Goal: Check status: Check status

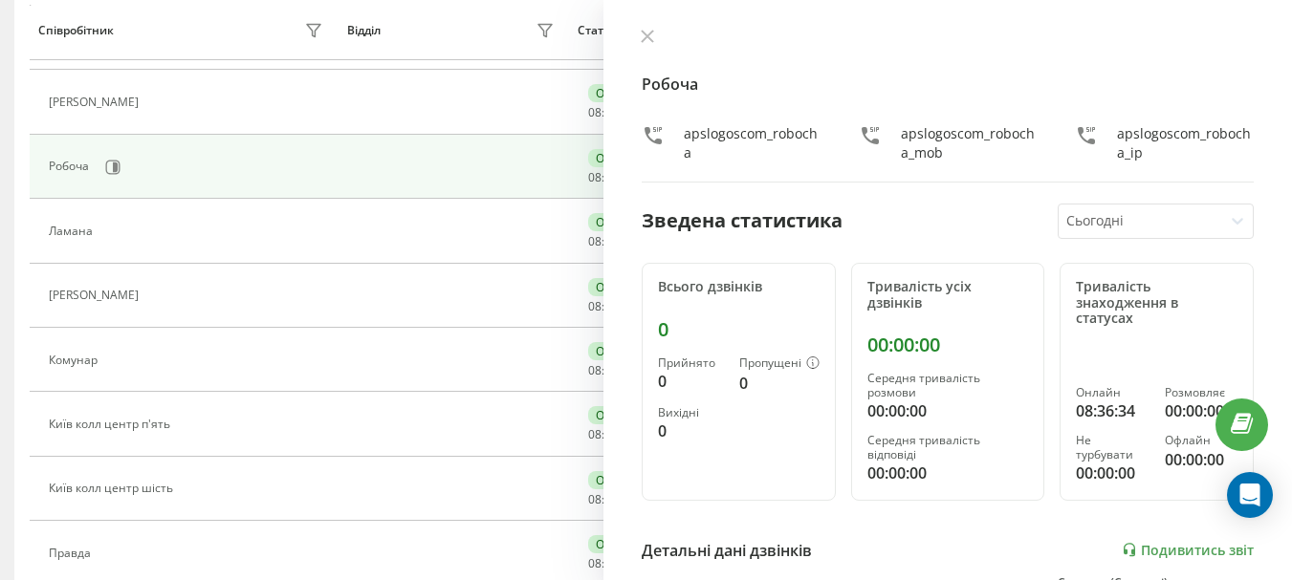
scroll to position [546, 0]
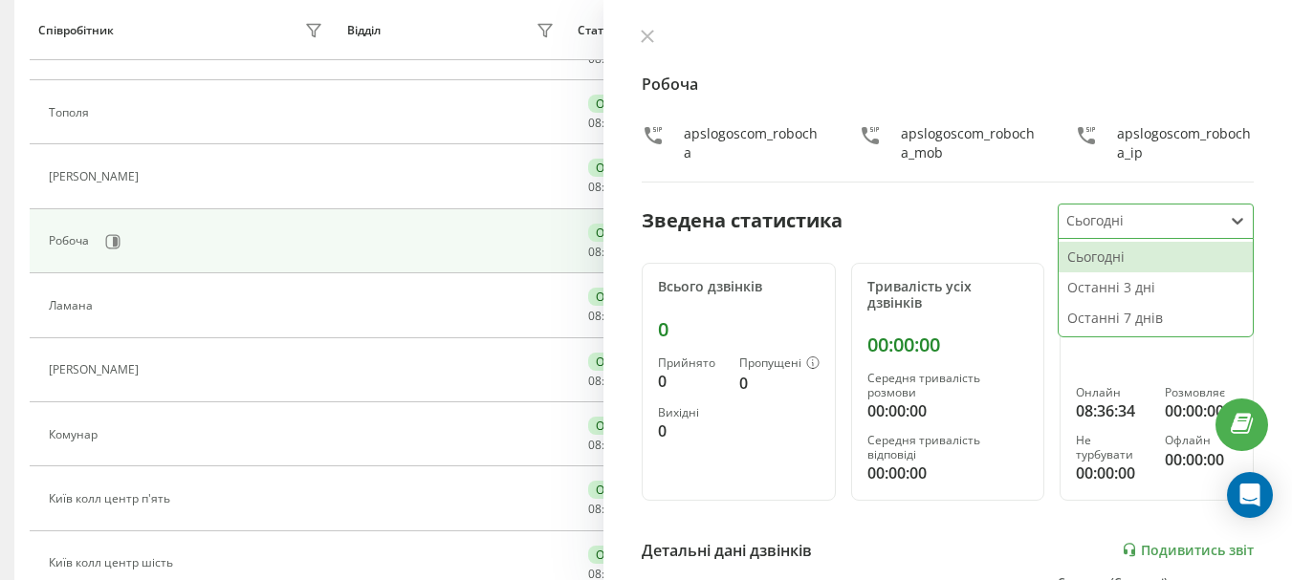
click at [1232, 221] on icon at bounding box center [1237, 221] width 11 height 7
click at [1134, 284] on div "Останні 3 дні" at bounding box center [1156, 288] width 194 height 31
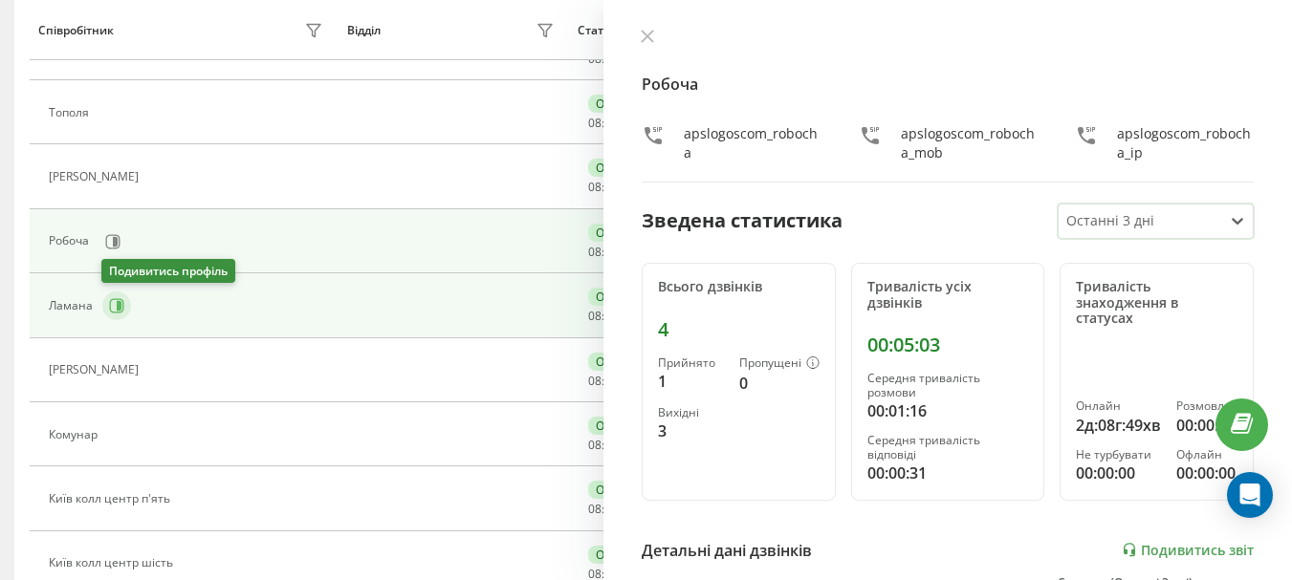
click at [111, 304] on icon at bounding box center [116, 305] width 15 height 15
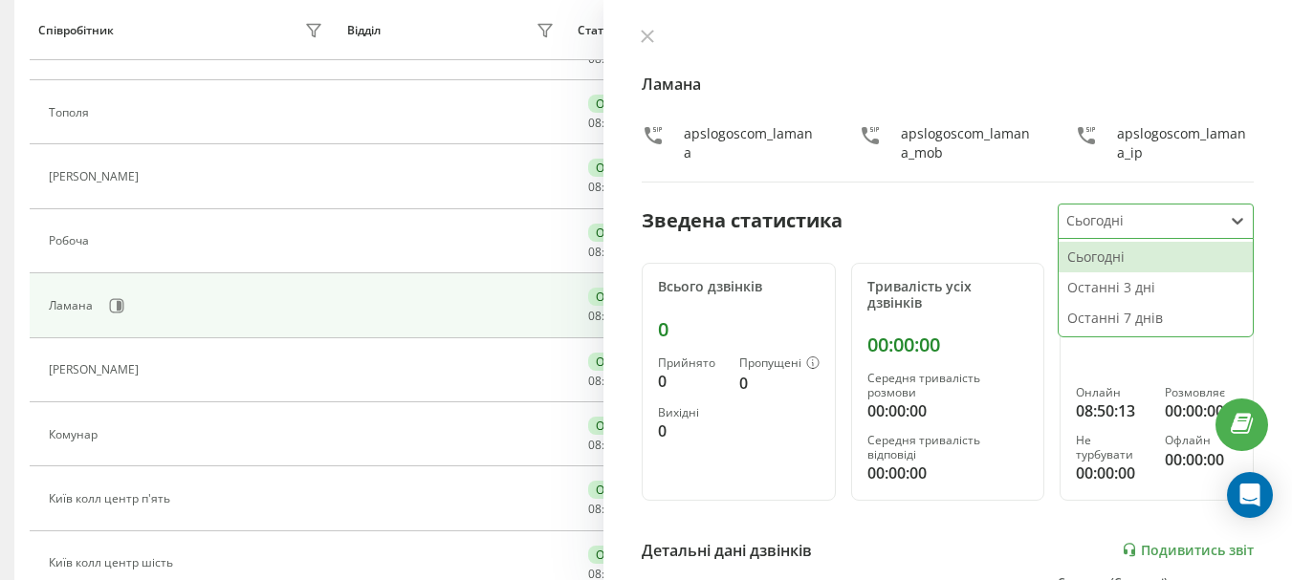
click at [1228, 227] on icon at bounding box center [1237, 220] width 19 height 19
click at [1132, 282] on div "Останні 3 дні" at bounding box center [1156, 288] width 194 height 31
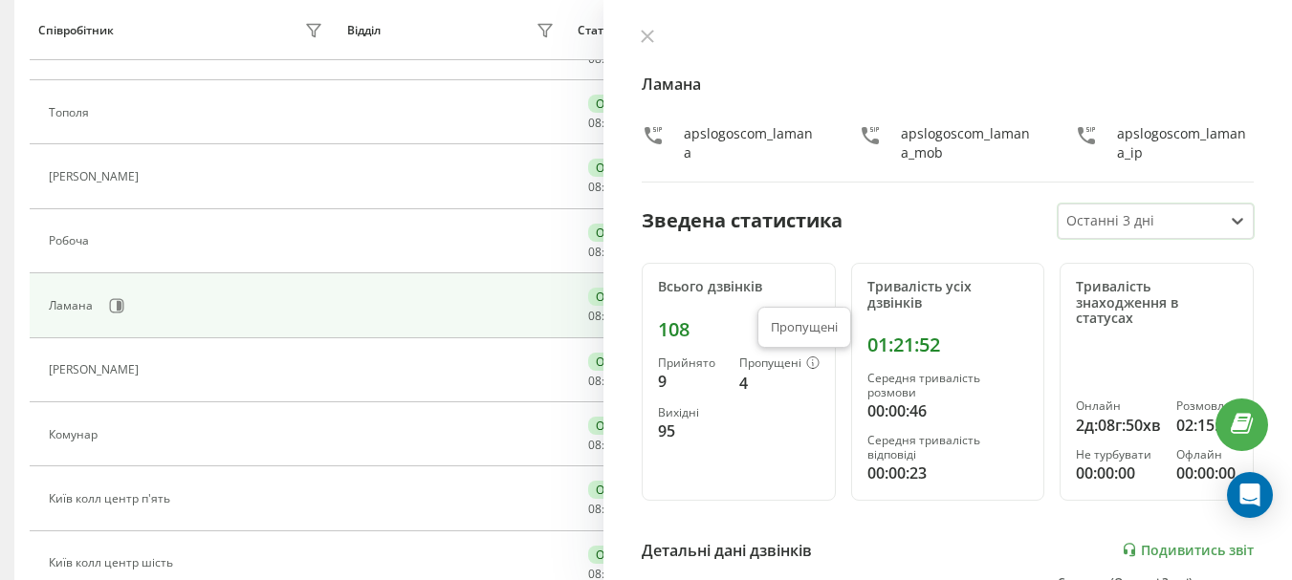
click at [806, 359] on icon at bounding box center [812, 363] width 13 height 12
click at [806, 363] on icon at bounding box center [812, 363] width 13 height 12
click at [765, 366] on div "Пропущені" at bounding box center [779, 364] width 80 height 15
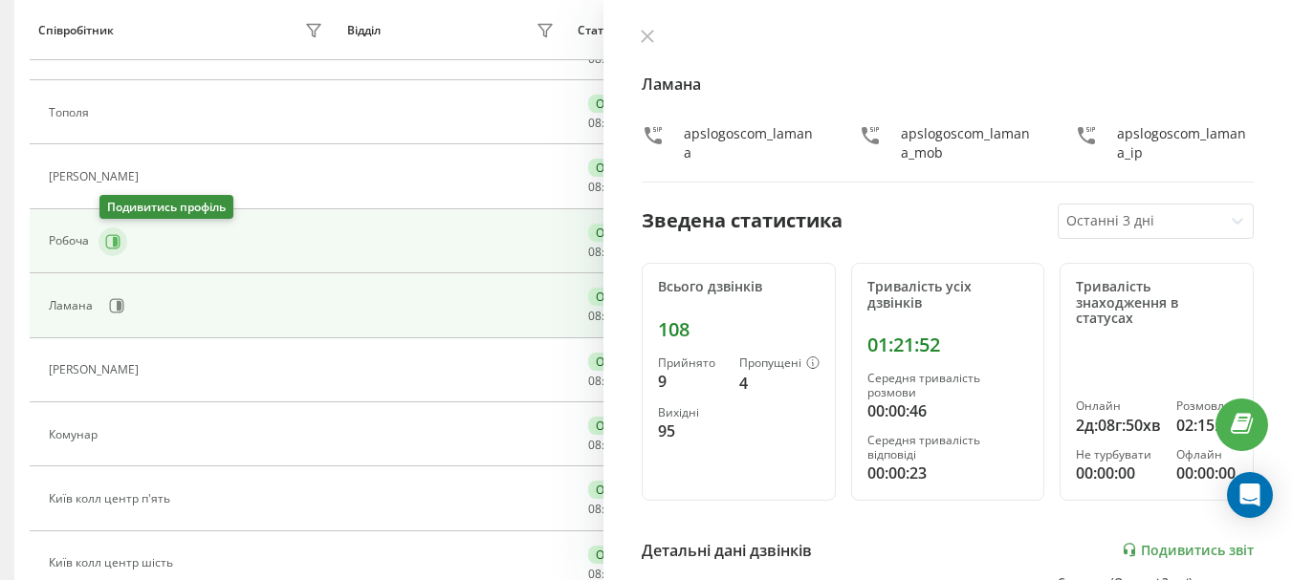
click at [119, 238] on icon at bounding box center [112, 241] width 15 height 15
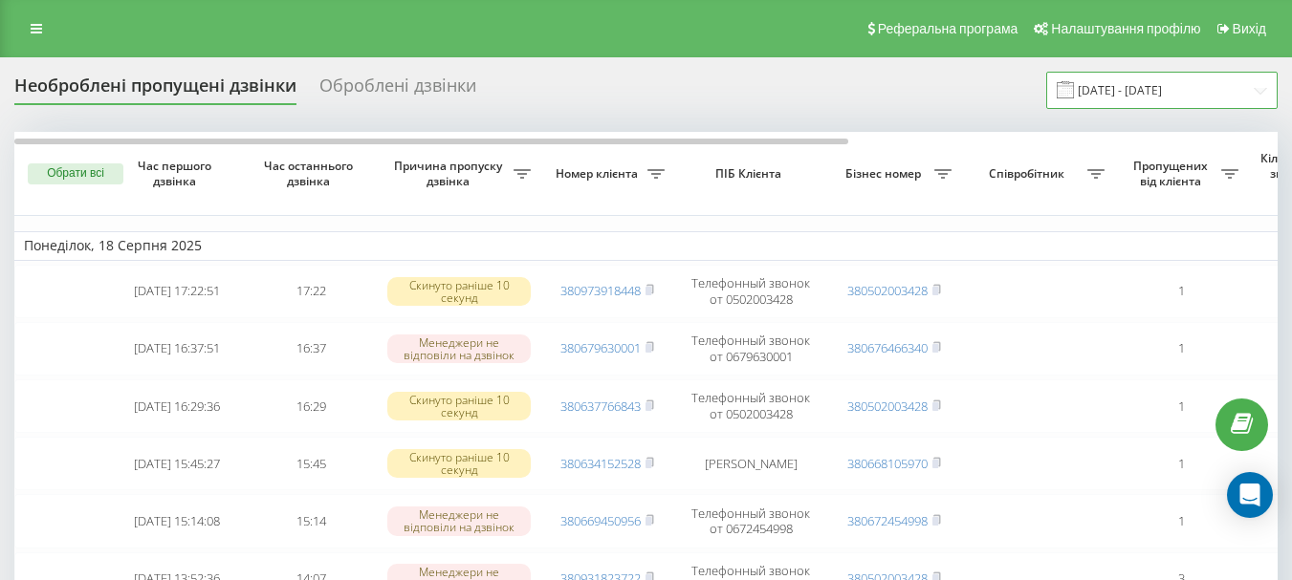
click at [1141, 93] on input "[DATE] - [DATE]" at bounding box center [1161, 90] width 231 height 37
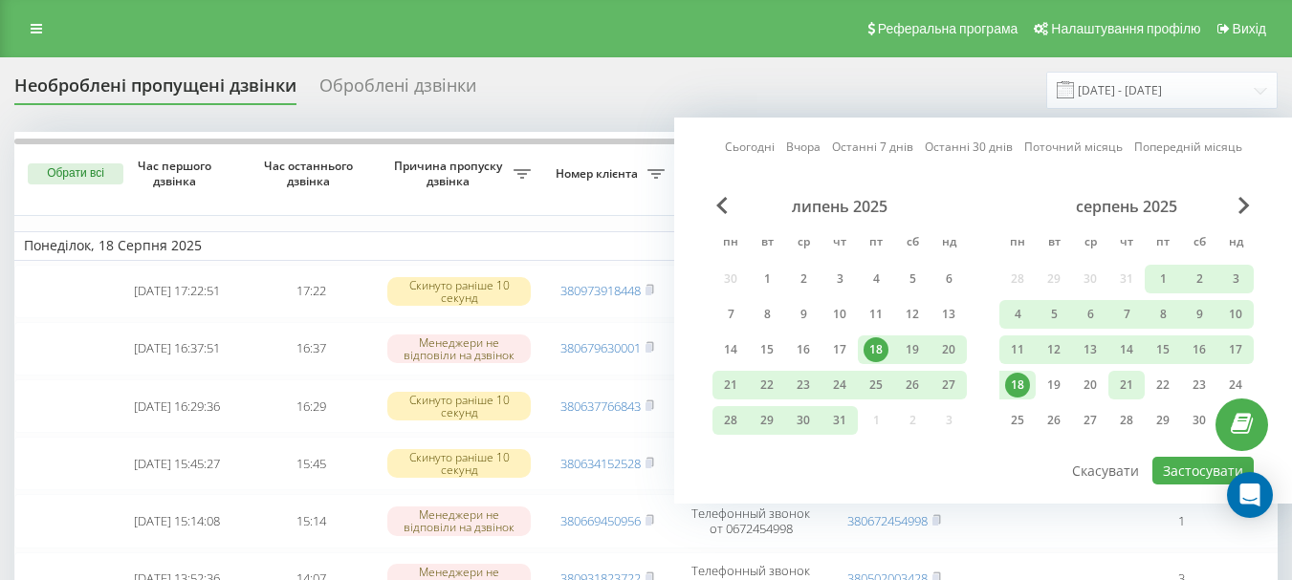
click at [1114, 381] on div "21" at bounding box center [1126, 385] width 25 height 25
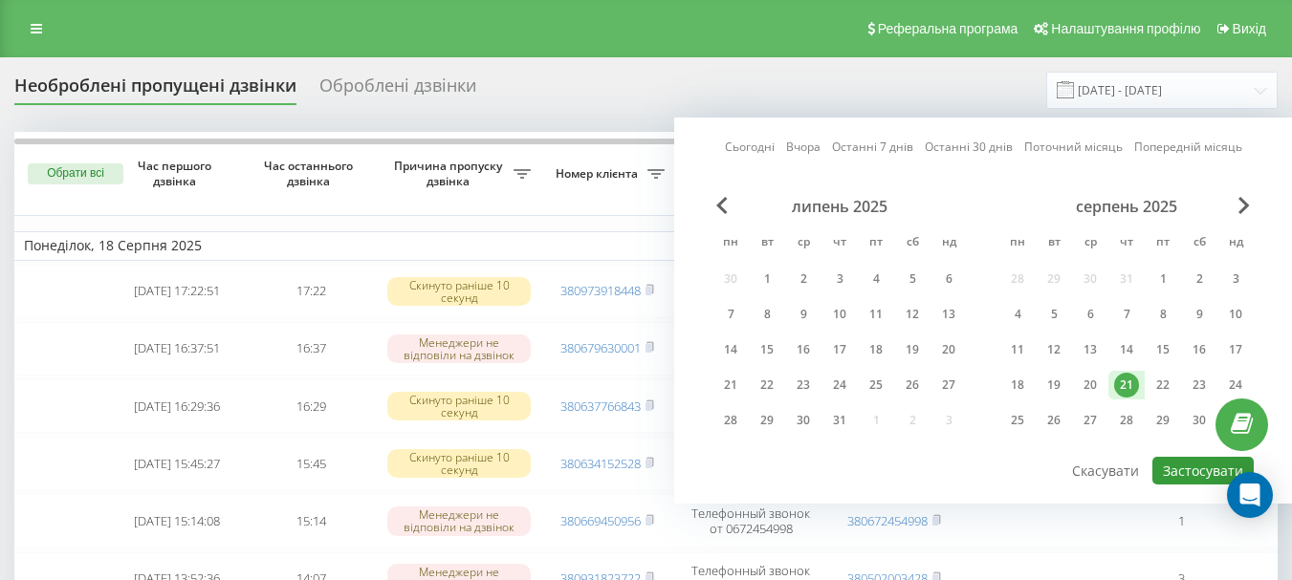
click at [1155, 470] on button "Застосувати" at bounding box center [1202, 471] width 101 height 28
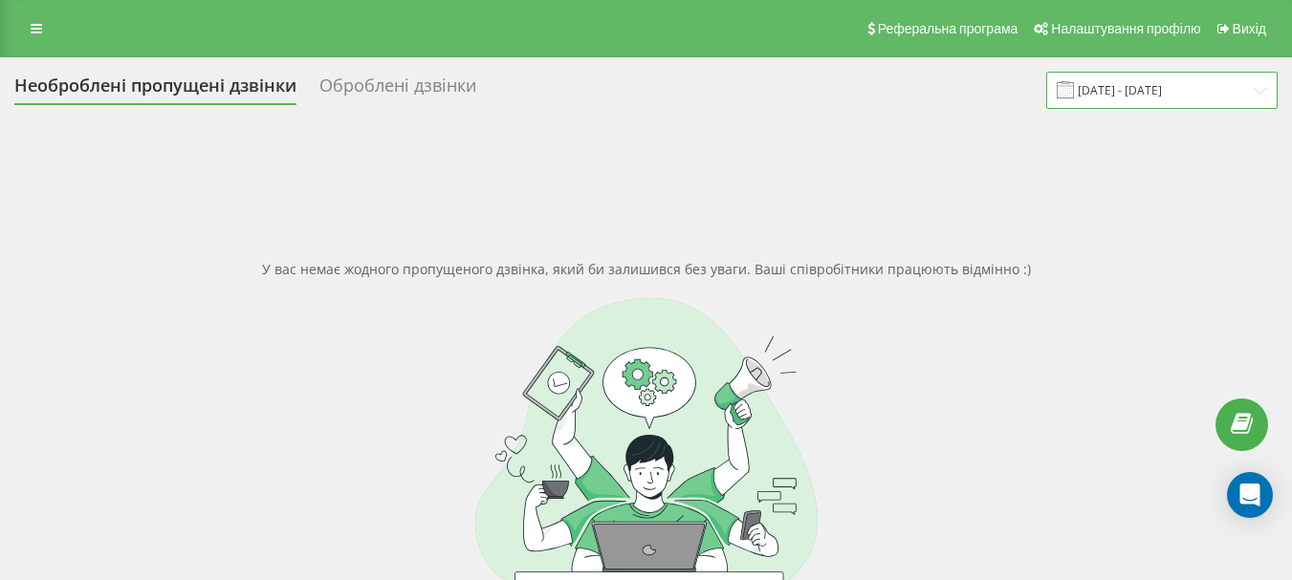
click at [1154, 90] on input "[DATE] - [DATE]" at bounding box center [1161, 90] width 231 height 37
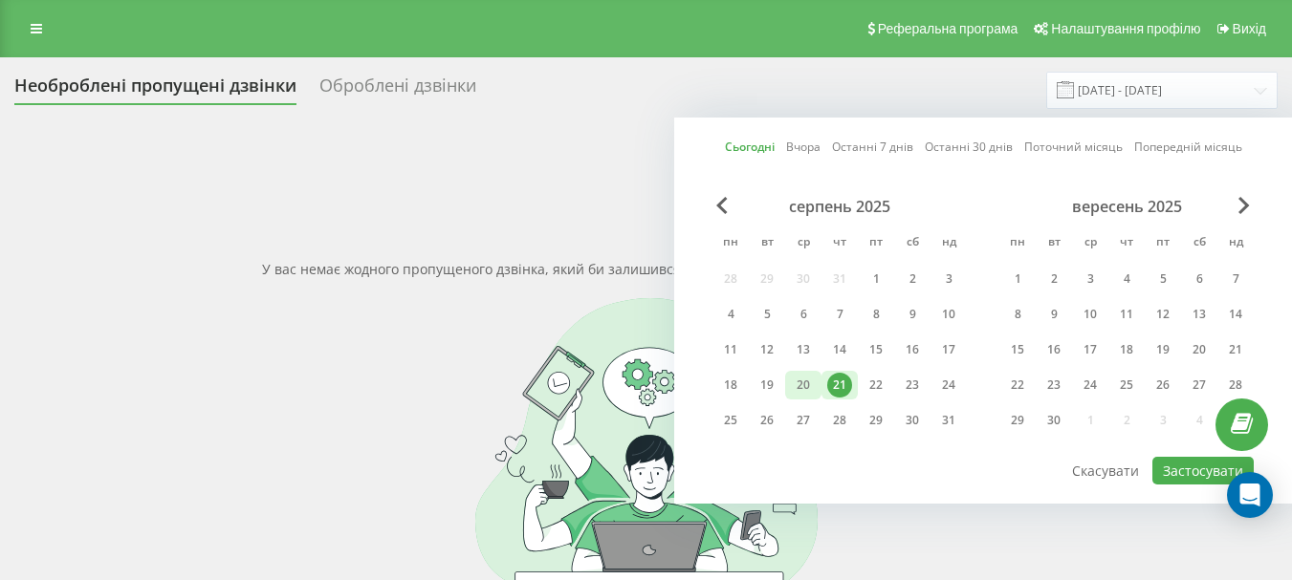
click at [798, 387] on div "20" at bounding box center [803, 385] width 25 height 25
click at [1203, 461] on button "Застосувати" at bounding box center [1202, 471] width 101 height 28
type input "[DATE] - [DATE]"
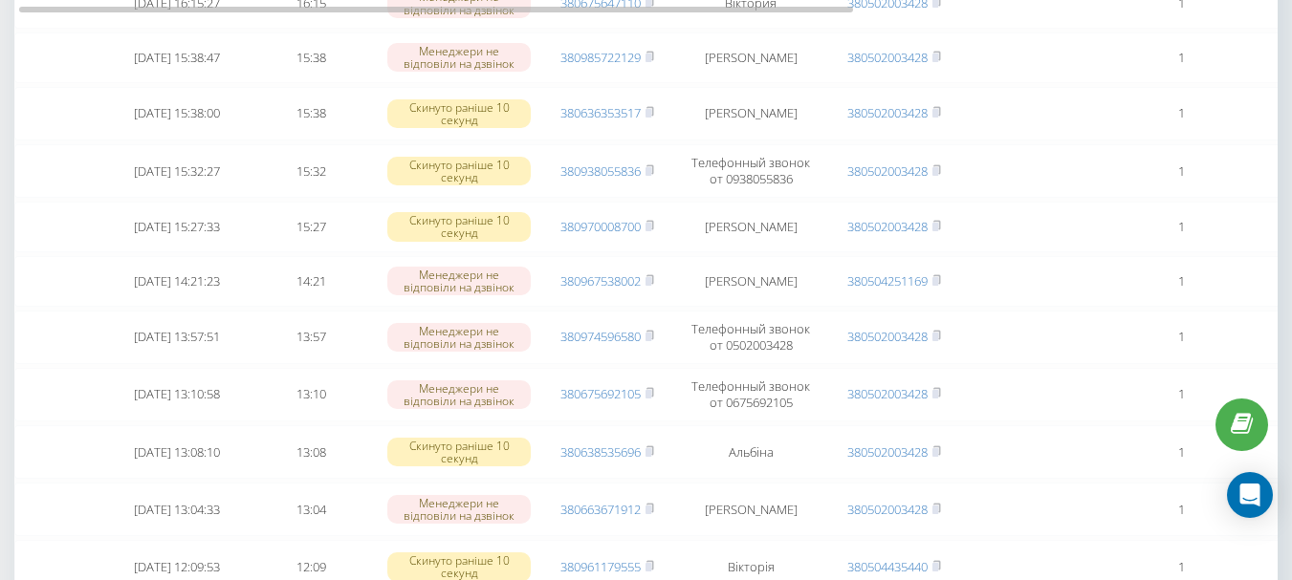
scroll to position [236, 0]
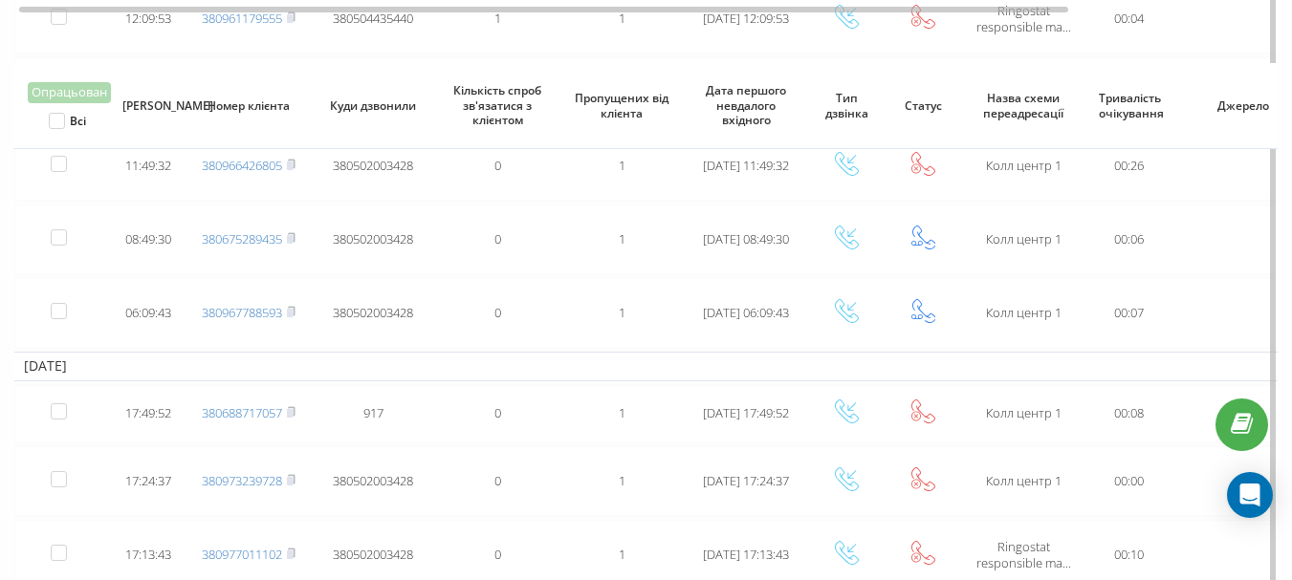
scroll to position [1530, 0]
